Goal: Find contact information: Find contact information

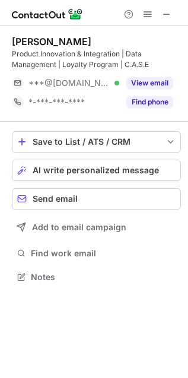
scroll to position [269, 188]
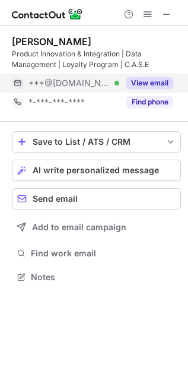
click at [149, 81] on button "View email" at bounding box center [150, 83] width 47 height 12
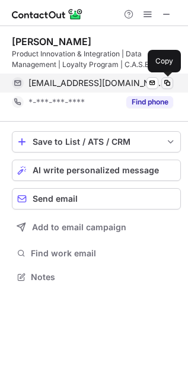
click at [169, 83] on span at bounding box center [168, 83] width 10 height 10
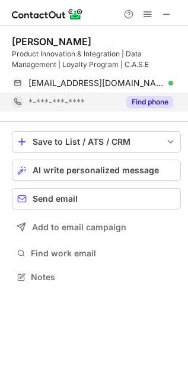
click at [147, 103] on button "Find phone" at bounding box center [150, 102] width 47 height 12
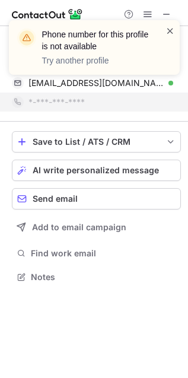
click at [174, 29] on span at bounding box center [171, 31] width 10 height 12
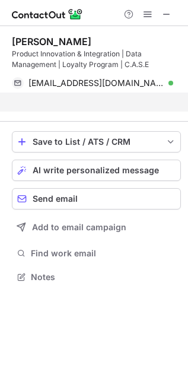
scroll to position [250, 188]
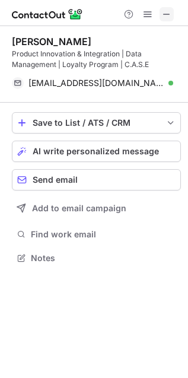
click at [162, 14] on span at bounding box center [167, 15] width 10 height 10
